Goal: Task Accomplishment & Management: Manage account settings

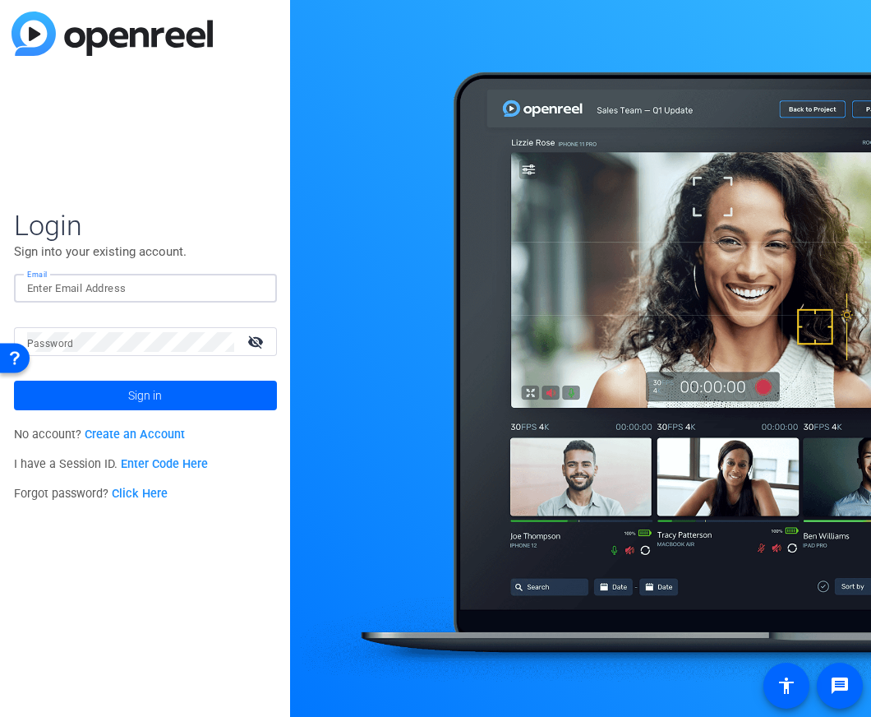
click at [160, 93] on div "Login Sign into your existing account. Email Password visibility_off Sign in No…" at bounding box center [145, 358] width 290 height 717
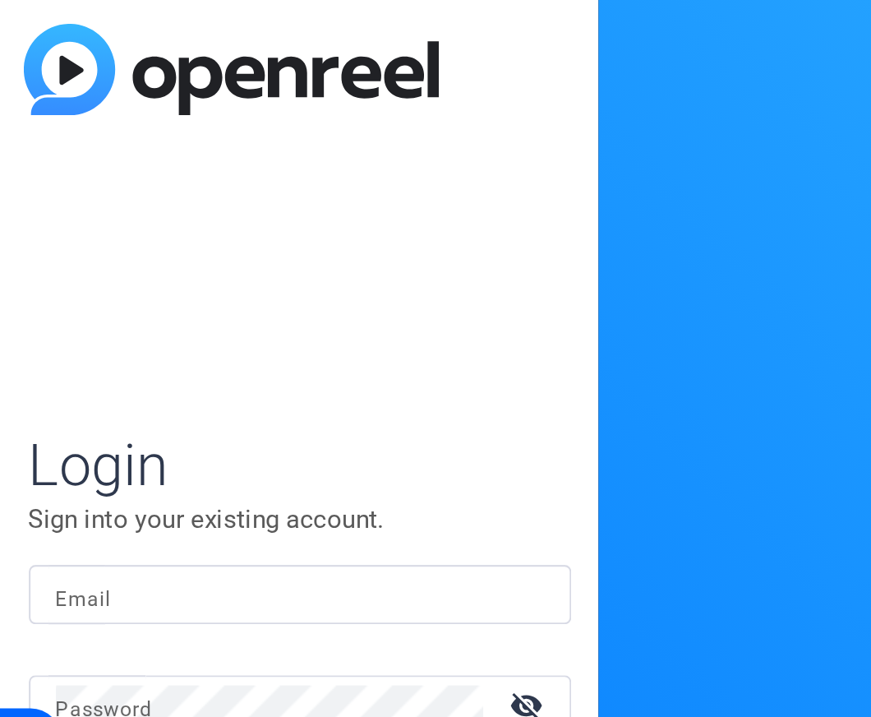
click at [94, 50] on img at bounding box center [112, 34] width 201 height 44
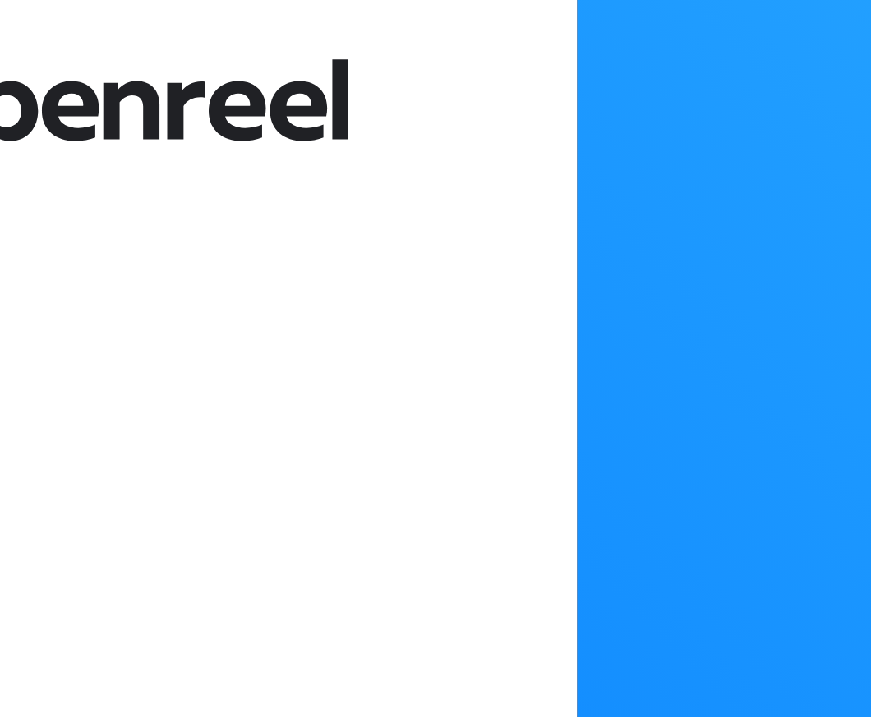
click at [266, 25] on div "Login Sign into your existing account. Email Password visibility_off Sign in No…" at bounding box center [145, 358] width 290 height 717
